Goal: Information Seeking & Learning: Find specific page/section

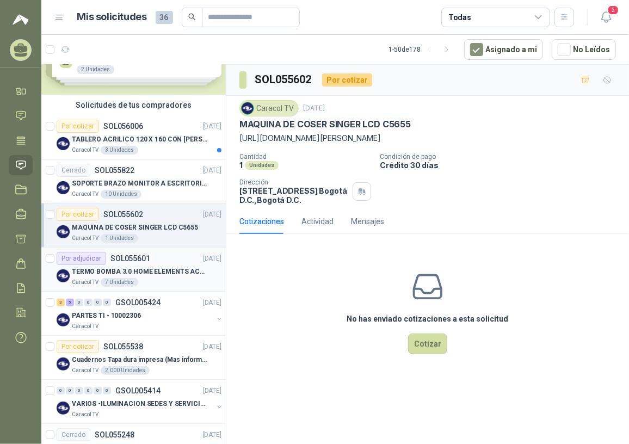
scroll to position [99, 0]
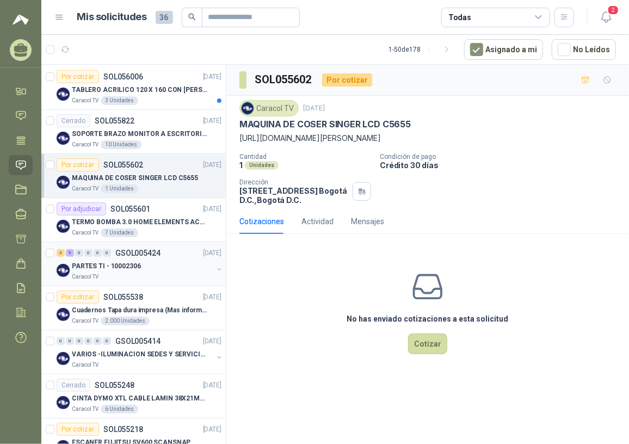
click at [156, 269] on div "PARTES TI - 10002306" at bounding box center [142, 266] width 141 height 13
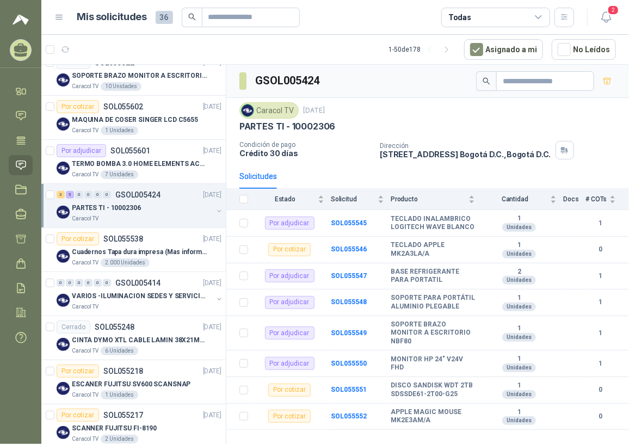
scroll to position [148, 0]
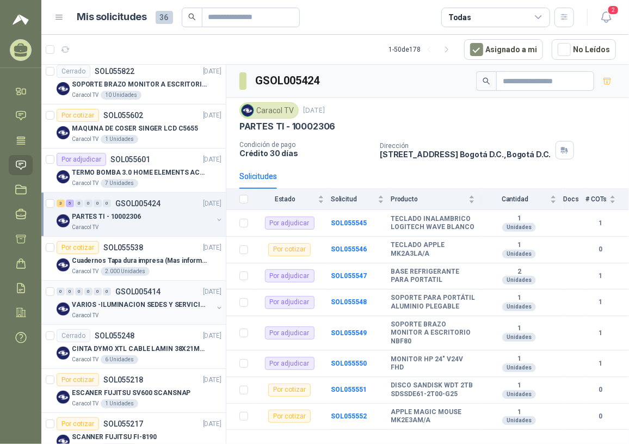
click at [156, 312] on div "Caracol TV" at bounding box center [142, 315] width 141 height 9
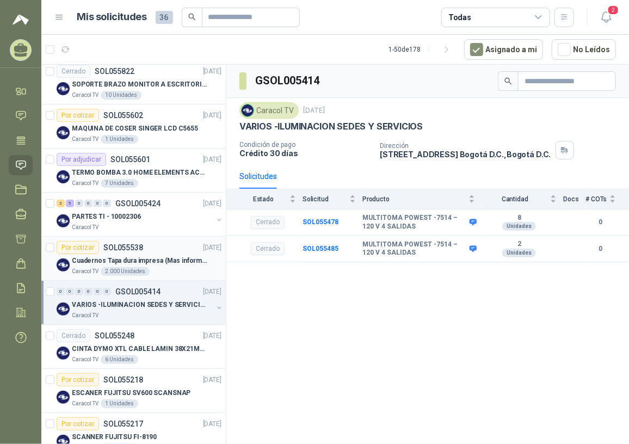
click at [153, 259] on p "Cuadernos Tapa dura impresa (Mas informacion en el adjunto)" at bounding box center [140, 261] width 136 height 10
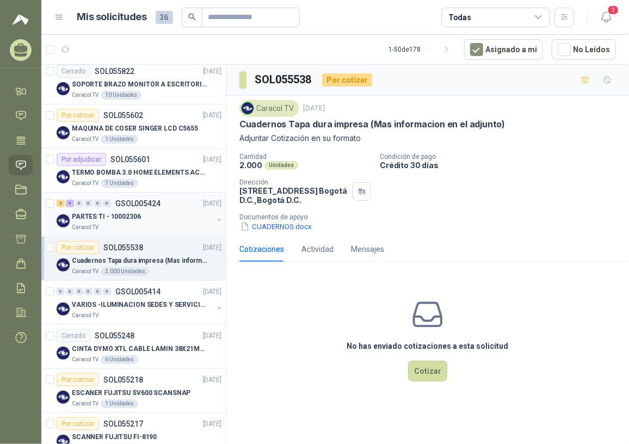
click at [115, 207] on div "3 5 0 0 0 0 GSOL005424 11/09/25" at bounding box center [140, 203] width 167 height 13
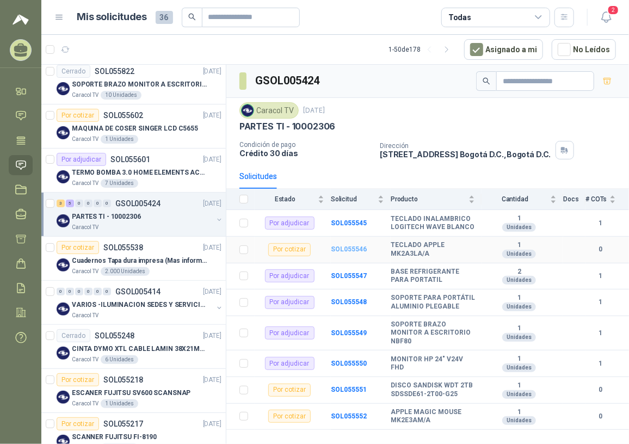
click at [364, 249] on b "SOL055546" at bounding box center [349, 250] width 36 height 8
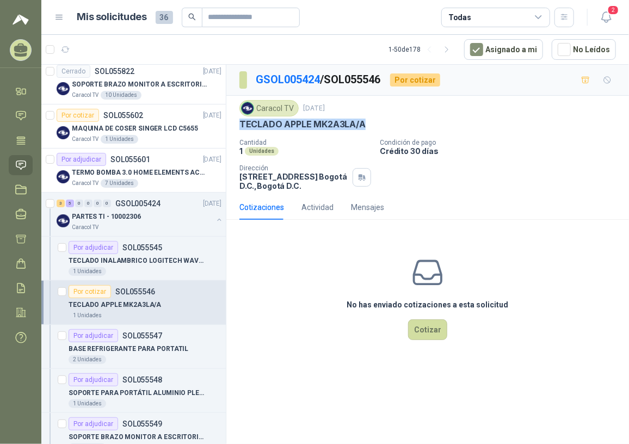
drag, startPoint x: 239, startPoint y: 124, endPoint x: 371, endPoint y: 125, distance: 131.8
click at [371, 125] on div "TECLADO APPLE MK2A3LA/A" at bounding box center [428, 124] width 377 height 11
copy p "TECLADO APPLE MK2A3LA/A"
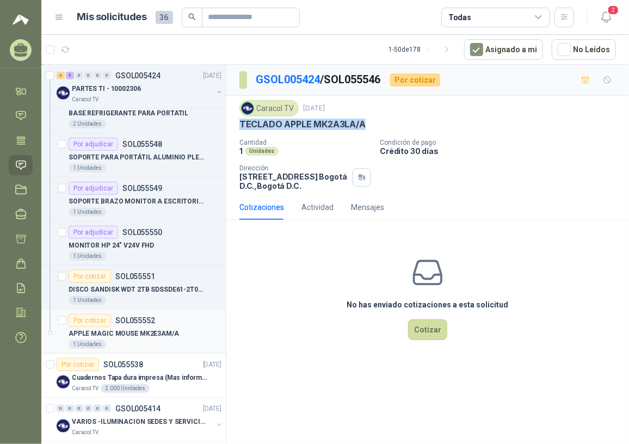
scroll to position [396, 0]
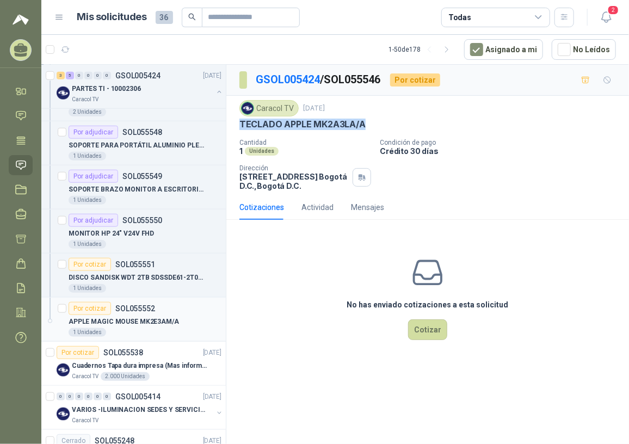
click at [143, 320] on p "APPLE MAGIC MOUSE MK2E3AM/A" at bounding box center [124, 322] width 111 height 10
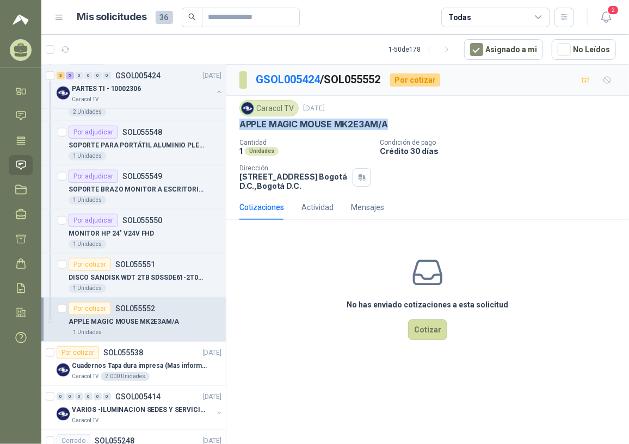
drag, startPoint x: 240, startPoint y: 122, endPoint x: 404, endPoint y: 118, distance: 163.9
click at [404, 118] on div "Caracol TV 11 sept, 2025 APPLE MAGIC MOUSE MK2E3AM/A" at bounding box center [428, 115] width 377 height 30
copy p "APPLE MAGIC MOUSE MK2E3AM/A"
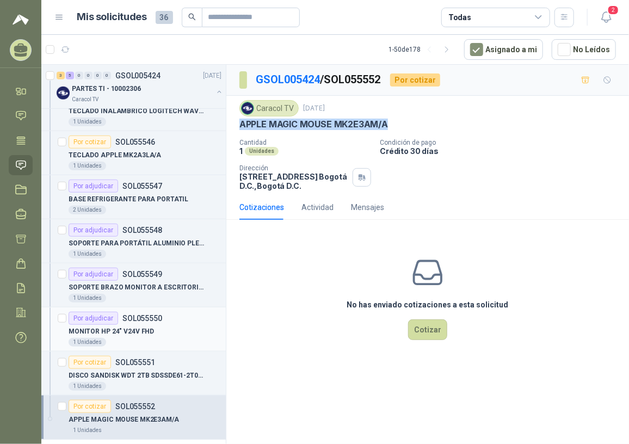
scroll to position [297, 0]
click at [143, 153] on p "TECLADO APPLE MK2A3LA/A" at bounding box center [115, 156] width 93 height 10
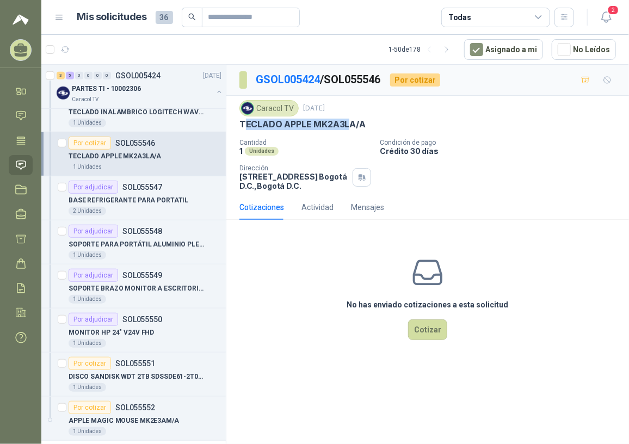
drag, startPoint x: 243, startPoint y: 121, endPoint x: 347, endPoint y: 127, distance: 104.7
click at [347, 127] on p "TECLADO APPLE MK2A3LA/A" at bounding box center [303, 124] width 126 height 11
drag, startPoint x: 347, startPoint y: 127, endPoint x: 282, endPoint y: 133, distance: 65.6
click at [309, 135] on div "Caracol TV 11 sept, 2025 TECLADO APPLE MK2A3LA/A Cantidad 1 Unidades Condición…" at bounding box center [428, 145] width 377 height 90
drag, startPoint x: 241, startPoint y: 122, endPoint x: 377, endPoint y: 121, distance: 135.6
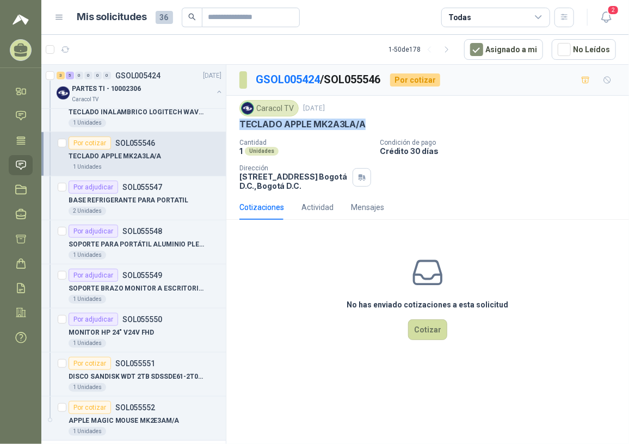
click at [377, 121] on div "TECLADO APPLE MK2A3LA/A" at bounding box center [428, 124] width 377 height 11
copy p "TECLADO APPLE MK2A3LA/A"
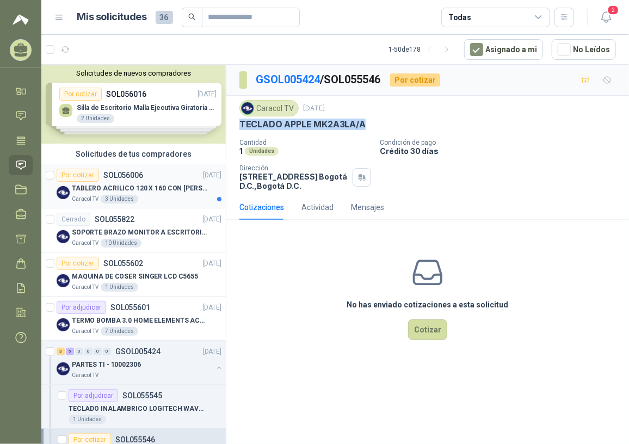
click at [142, 185] on p "TABLERO ACRILICO 120 X 160 CON [PERSON_NAME]" at bounding box center [140, 188] width 136 height 10
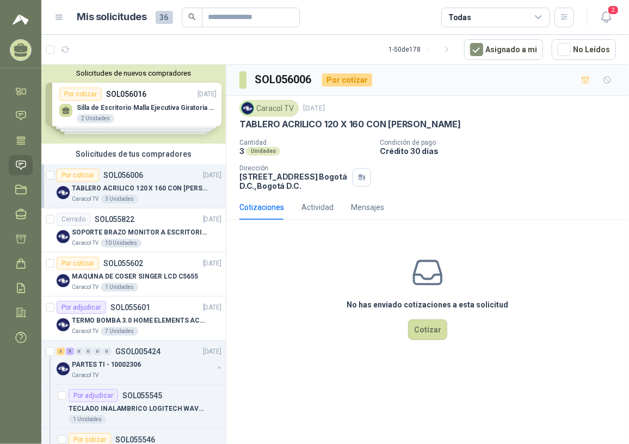
drag, startPoint x: 284, startPoint y: 130, endPoint x: 330, endPoint y: 132, distance: 46.9
click at [284, 130] on div "Caracol TV 15 sept, 2025 TABLERO ACRILICO 120 X 160 CON RUEDAS Cantidad 3 Unida…" at bounding box center [428, 145] width 377 height 90
drag, startPoint x: 239, startPoint y: 121, endPoint x: 433, endPoint y: 120, distance: 194.4
click at [433, 120] on div "TABLERO ACRILICO 120 X 160 CON [PERSON_NAME]" at bounding box center [428, 124] width 377 height 11
drag, startPoint x: 433, startPoint y: 120, endPoint x: 418, endPoint y: 118, distance: 15.4
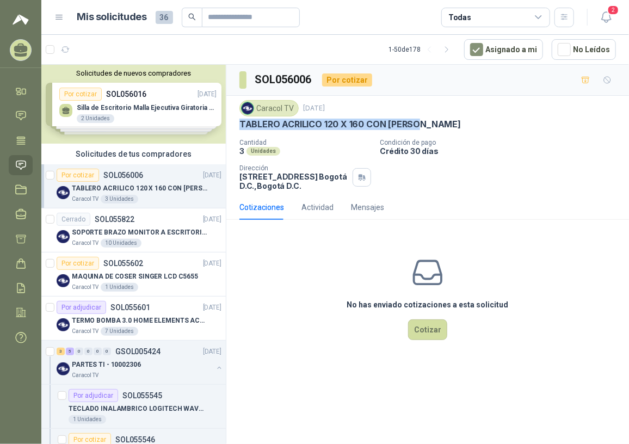
copy p "TABLERO ACRILICO 120 X 160 CON [PERSON_NAME]"
click at [151, 272] on p "MAQUINA DE COSER SINGER LCD C5655" at bounding box center [135, 277] width 126 height 10
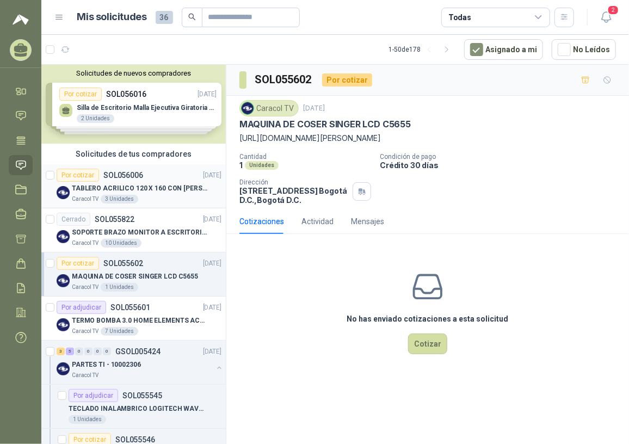
click at [168, 191] on p "TABLERO ACRILICO 120 X 160 CON [PERSON_NAME]" at bounding box center [140, 188] width 136 height 10
